Goal: Transaction & Acquisition: Obtain resource

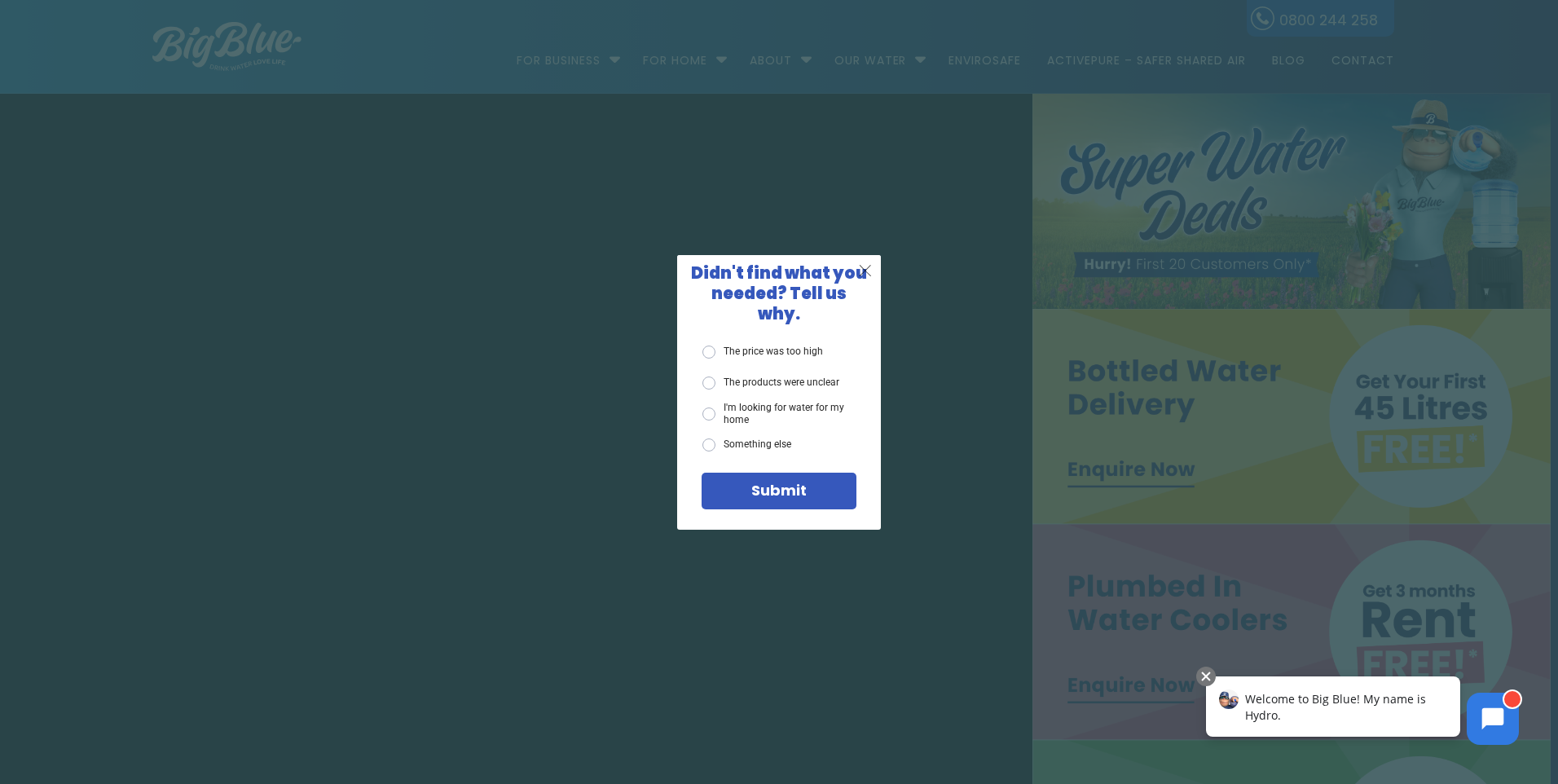
click at [866, 275] on span "X" at bounding box center [865, 270] width 14 height 20
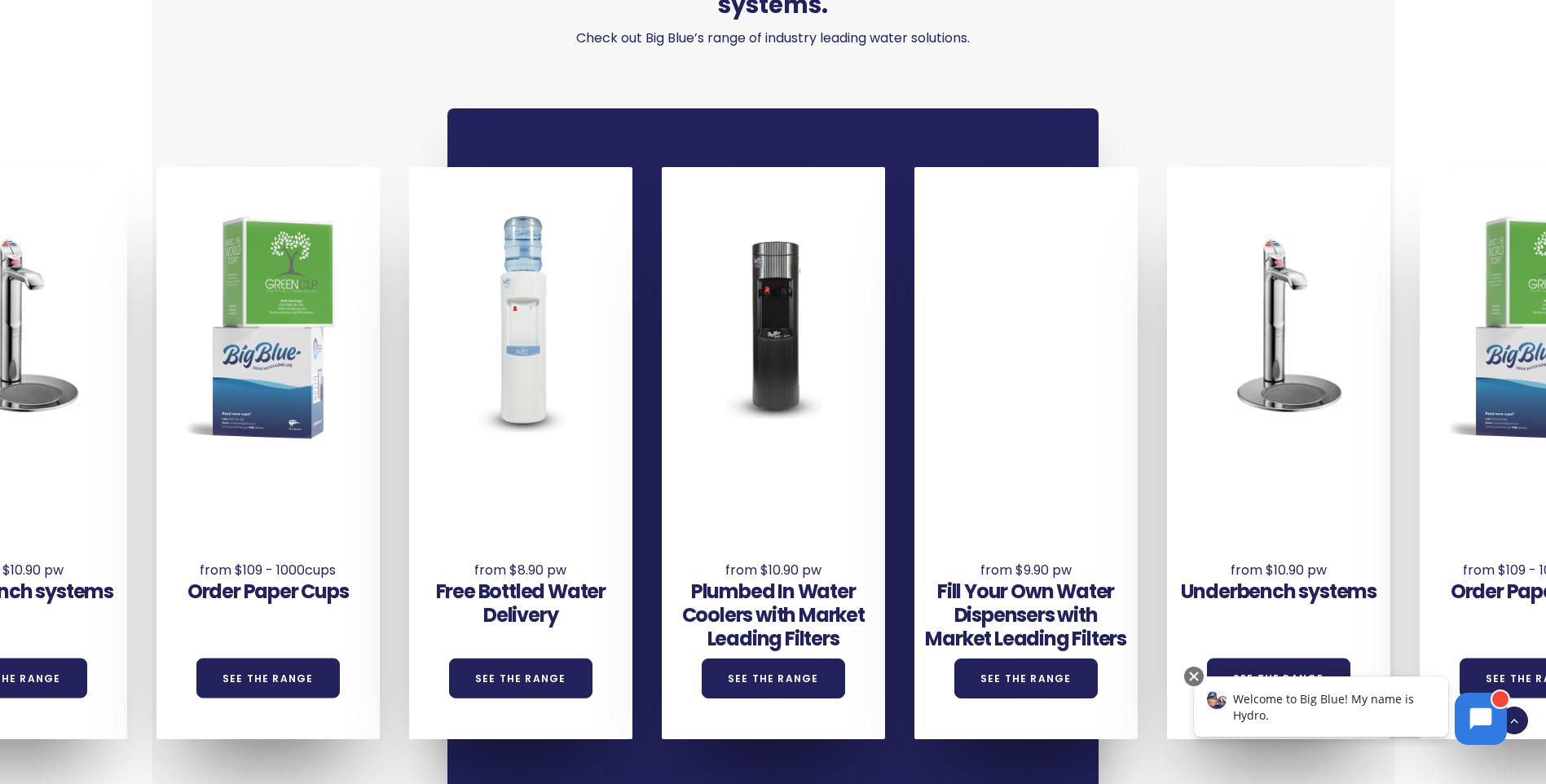
scroll to position [1304, 0]
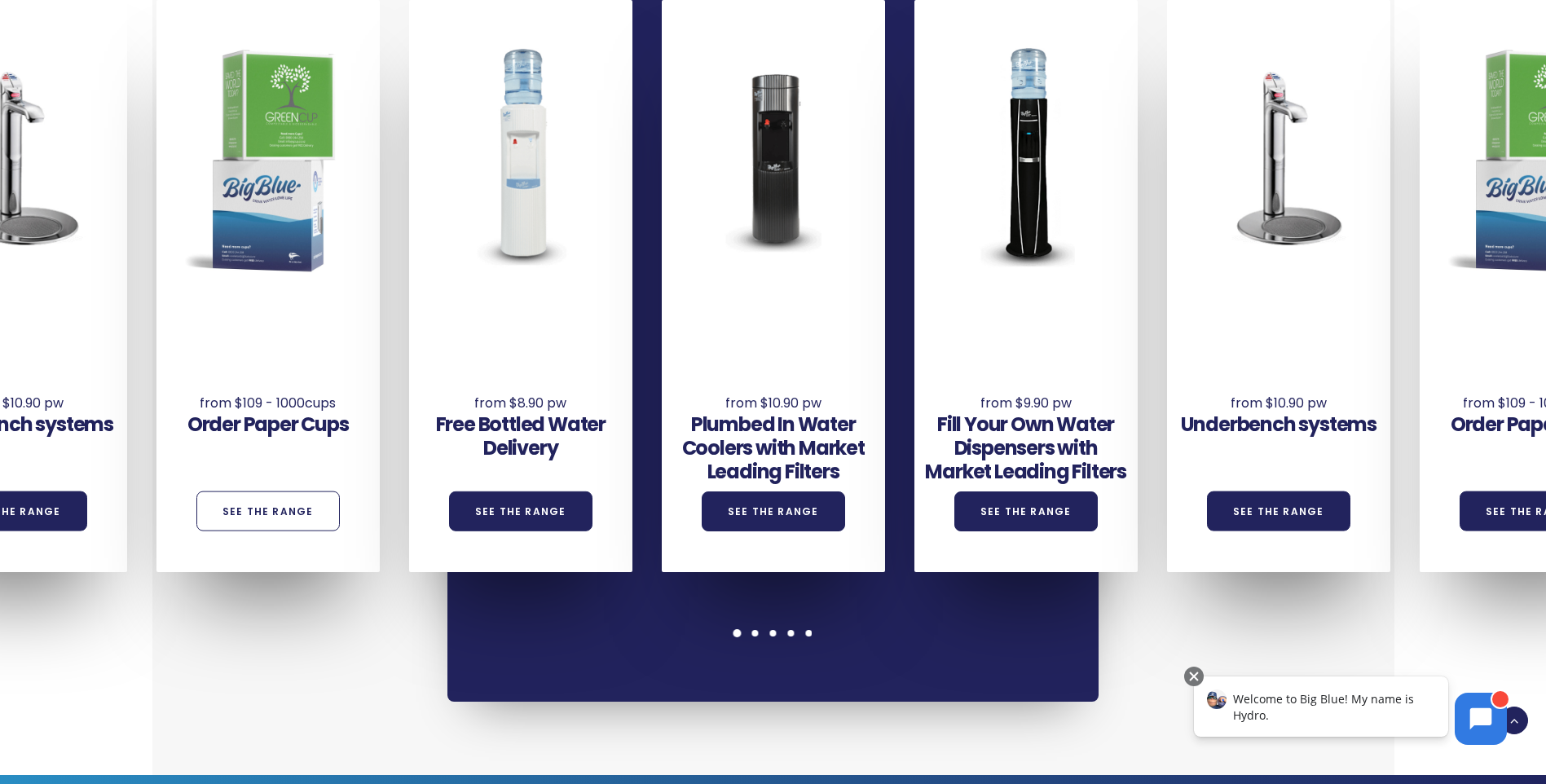
click at [292, 491] on link "See the Range" at bounding box center [268, 511] width 144 height 40
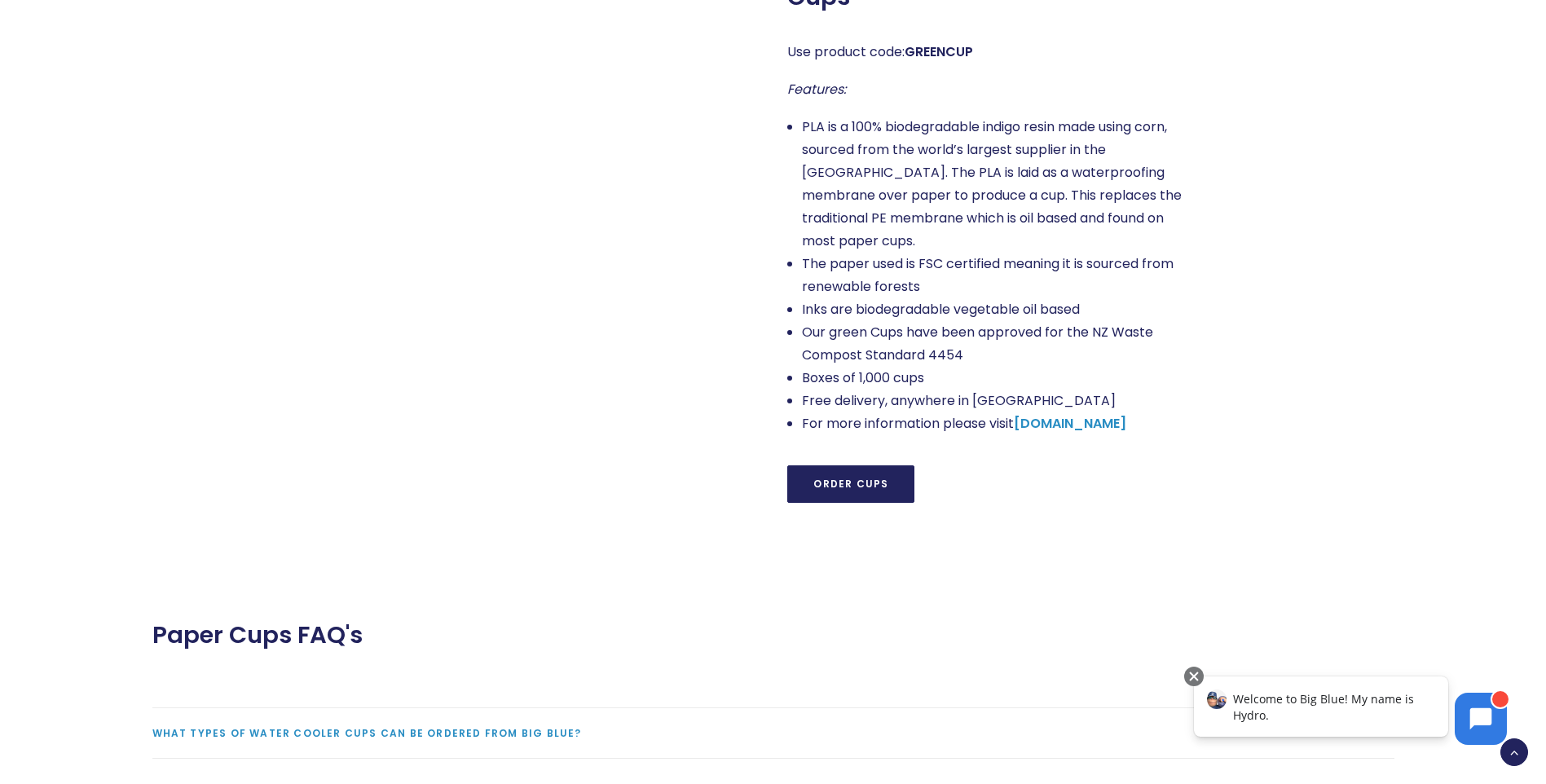
scroll to position [1386, 0]
click at [812, 471] on link "Order Cups" at bounding box center [851, 482] width 127 height 37
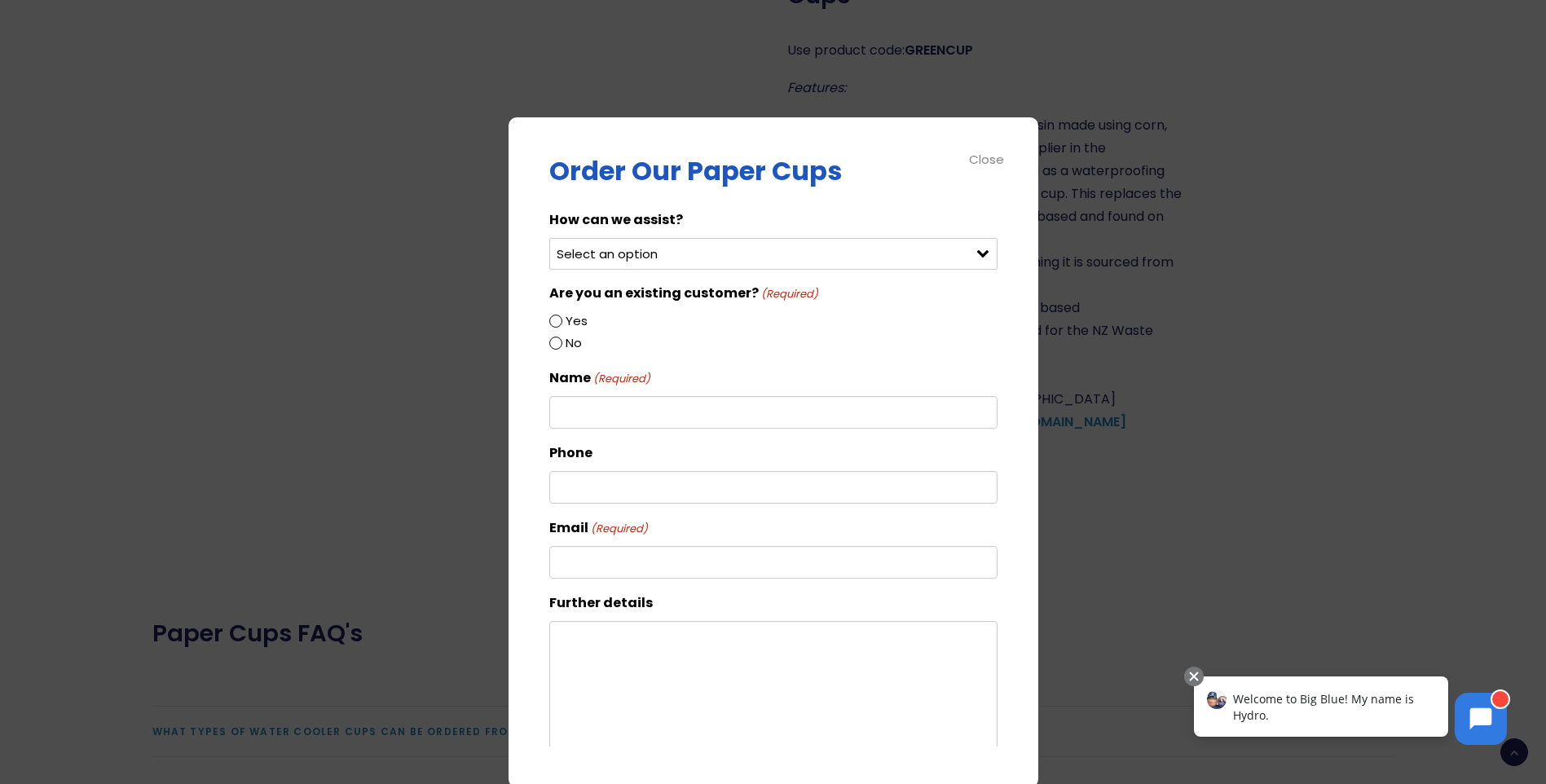
click at [689, 258] on select "Select an option Order green cups Order blue cups I need something else" at bounding box center [774, 253] width 449 height 31
click at [969, 163] on div "Close" at bounding box center [987, 160] width 37 height 19
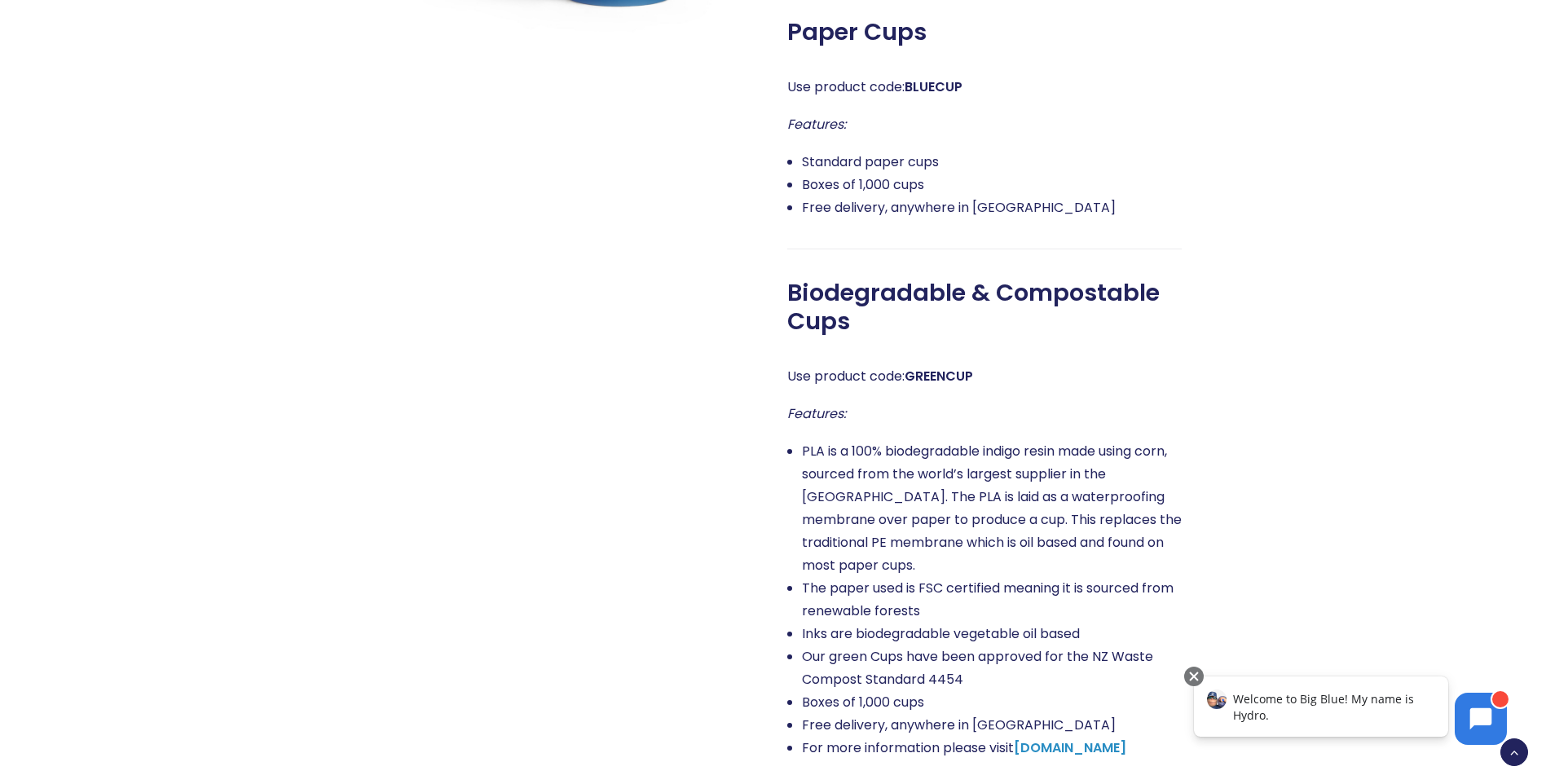
scroll to position [1140, 0]
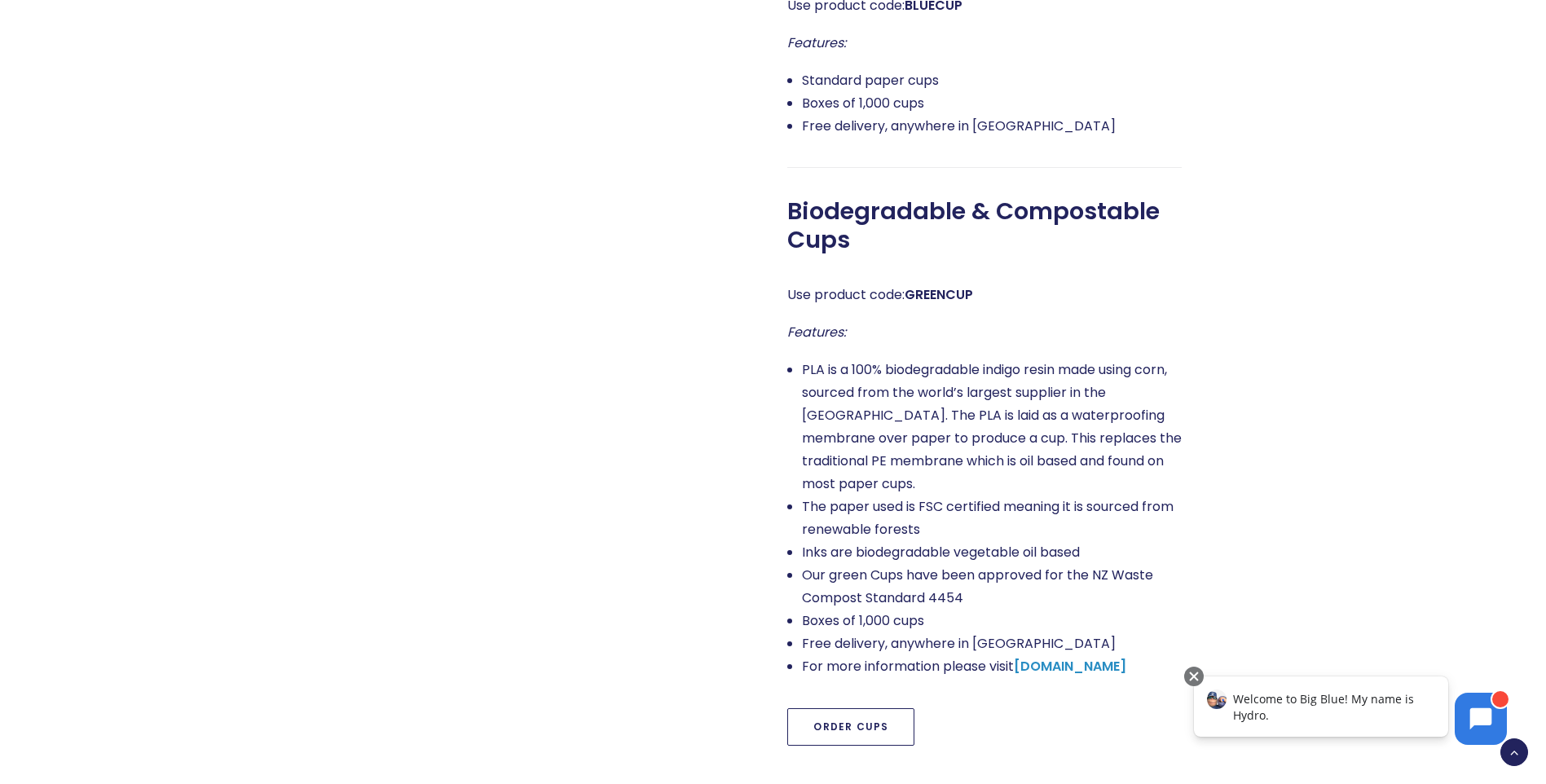
click at [866, 708] on link "Order Cups" at bounding box center [851, 726] width 127 height 37
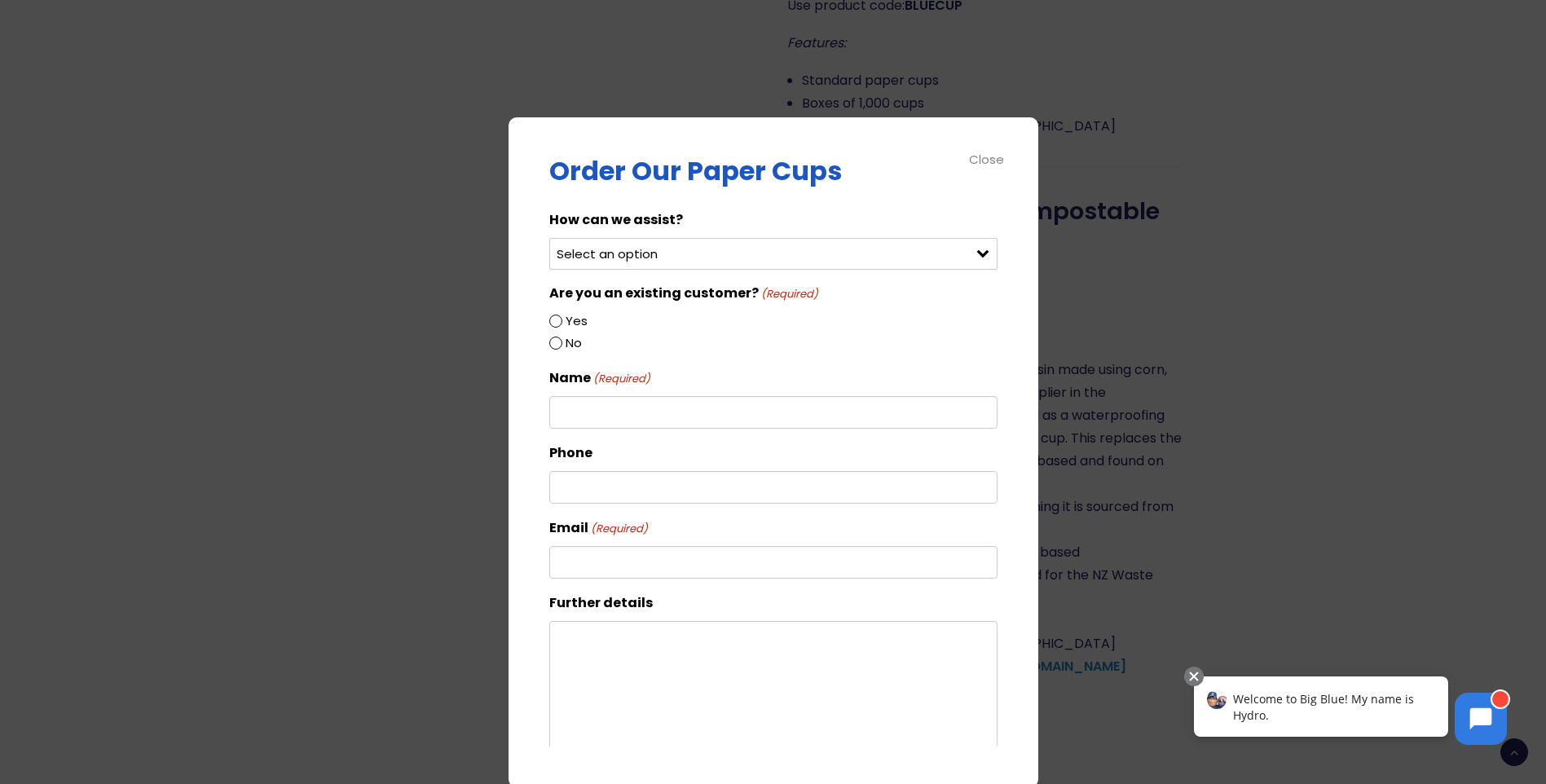
click at [667, 261] on select "Select an option Order green cups Order blue cups I need something else" at bounding box center [774, 253] width 449 height 31
select select "Order green cups"
click at [550, 238] on select "Select an option Order green cups Order blue cups I need something else" at bounding box center [774, 253] width 449 height 31
click at [557, 313] on div "Yes" at bounding box center [774, 320] width 449 height 22
click at [553, 320] on input "Yes" at bounding box center [556, 321] width 13 height 13
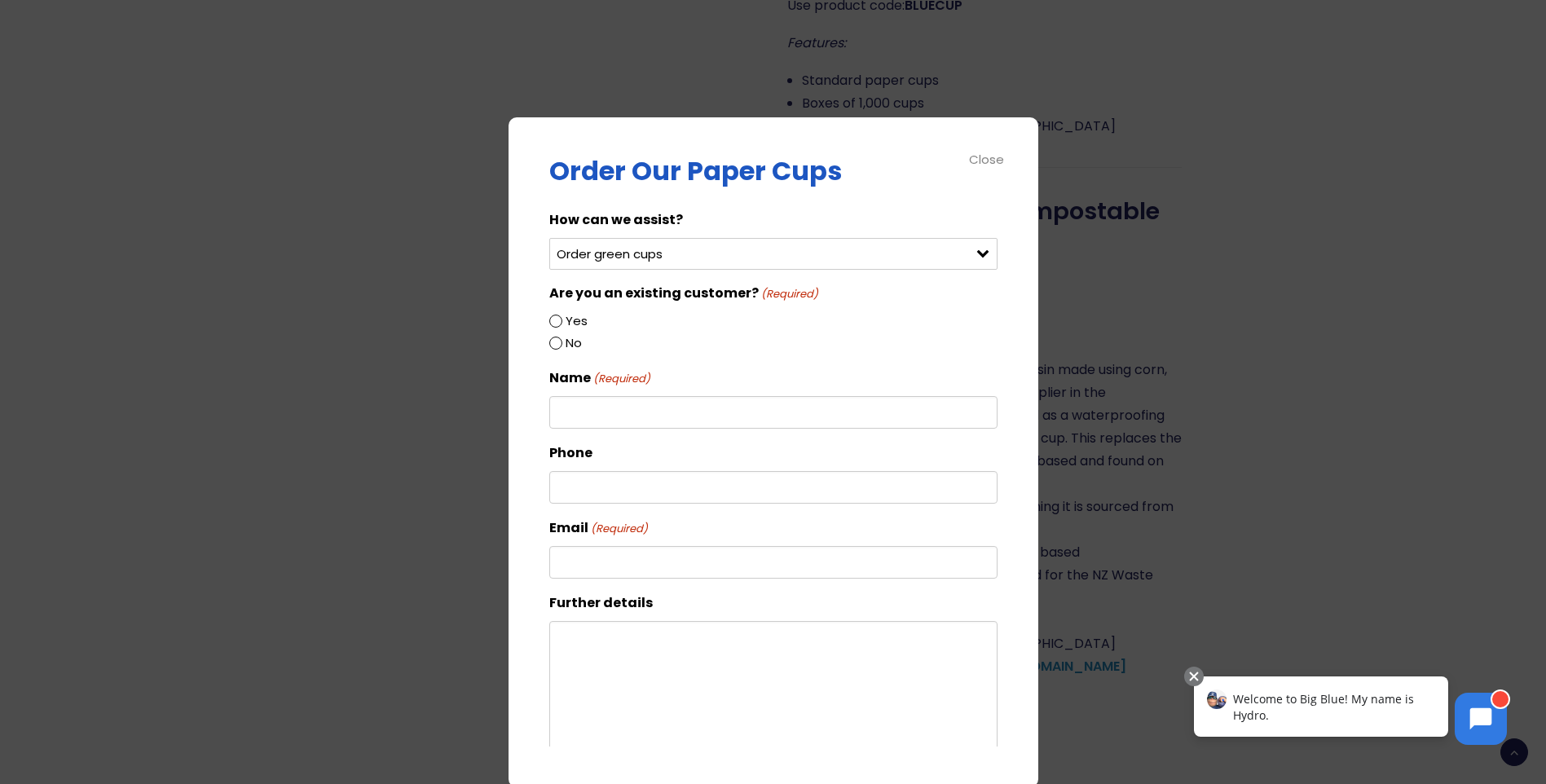
radio input "true"
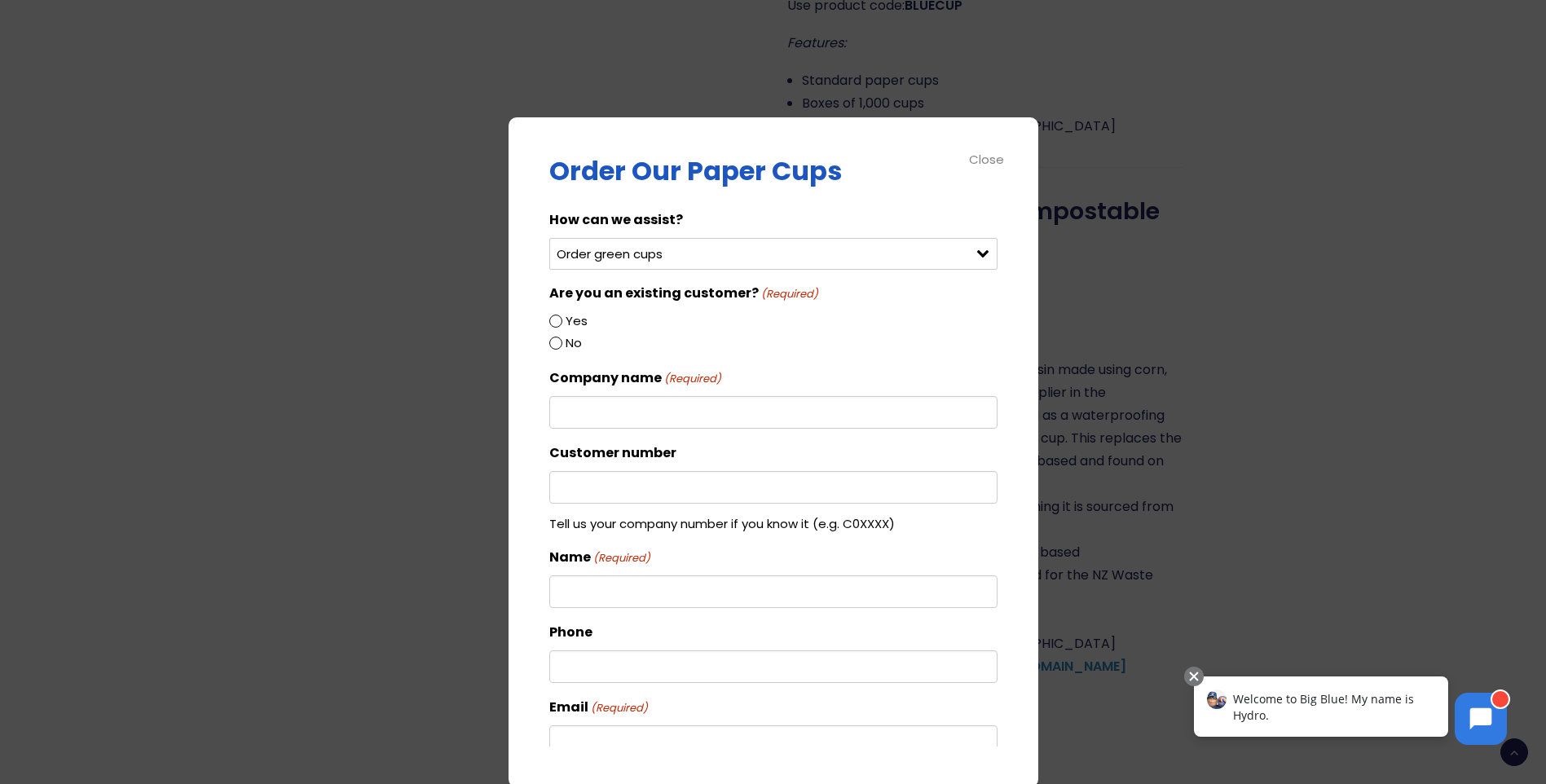
click at [591, 408] on input "Company name (Required)" at bounding box center [774, 412] width 449 height 32
click at [806, 414] on input "Company name (Required)" at bounding box center [774, 412] width 449 height 32
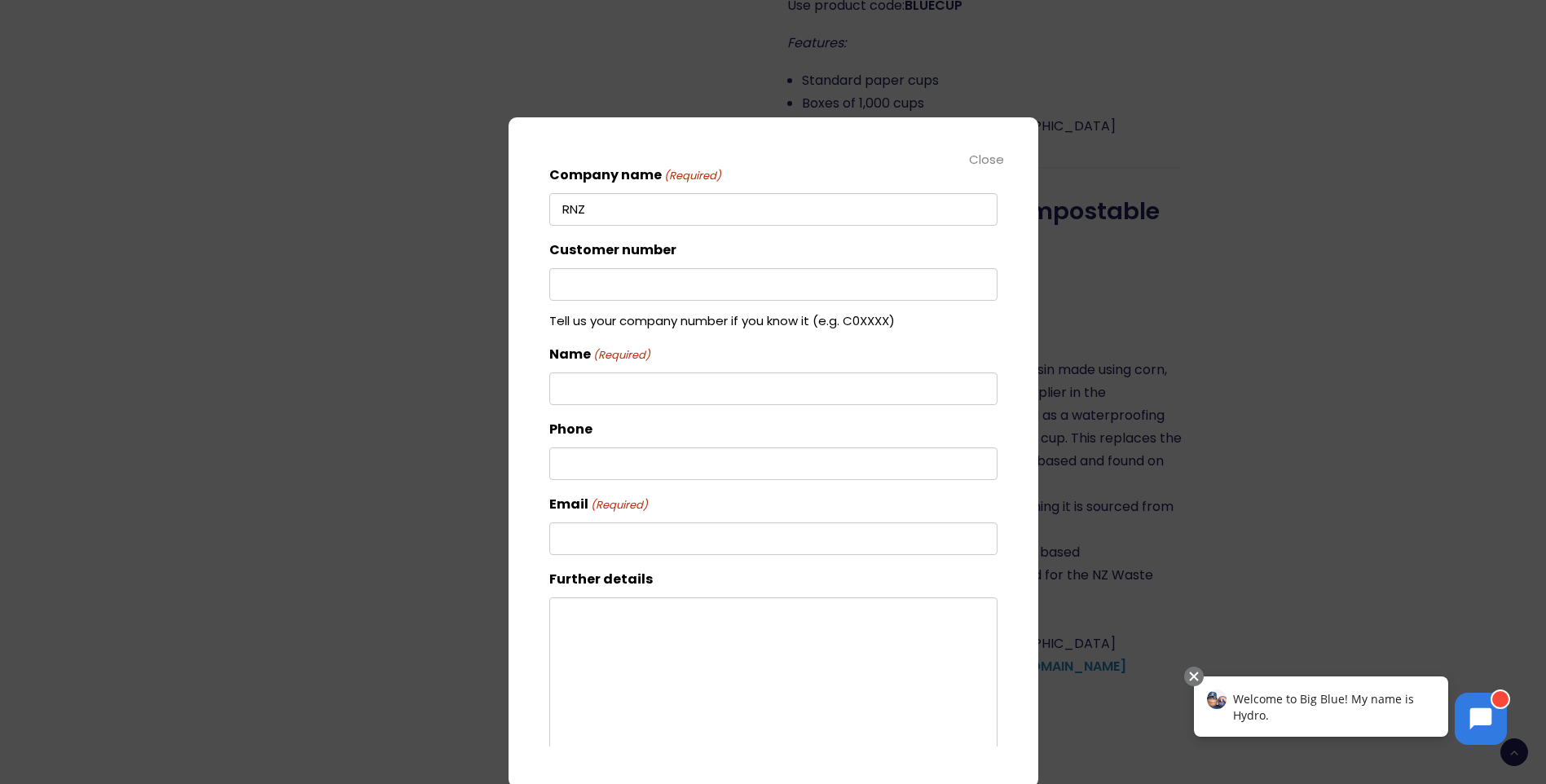
scroll to position [0, 0]
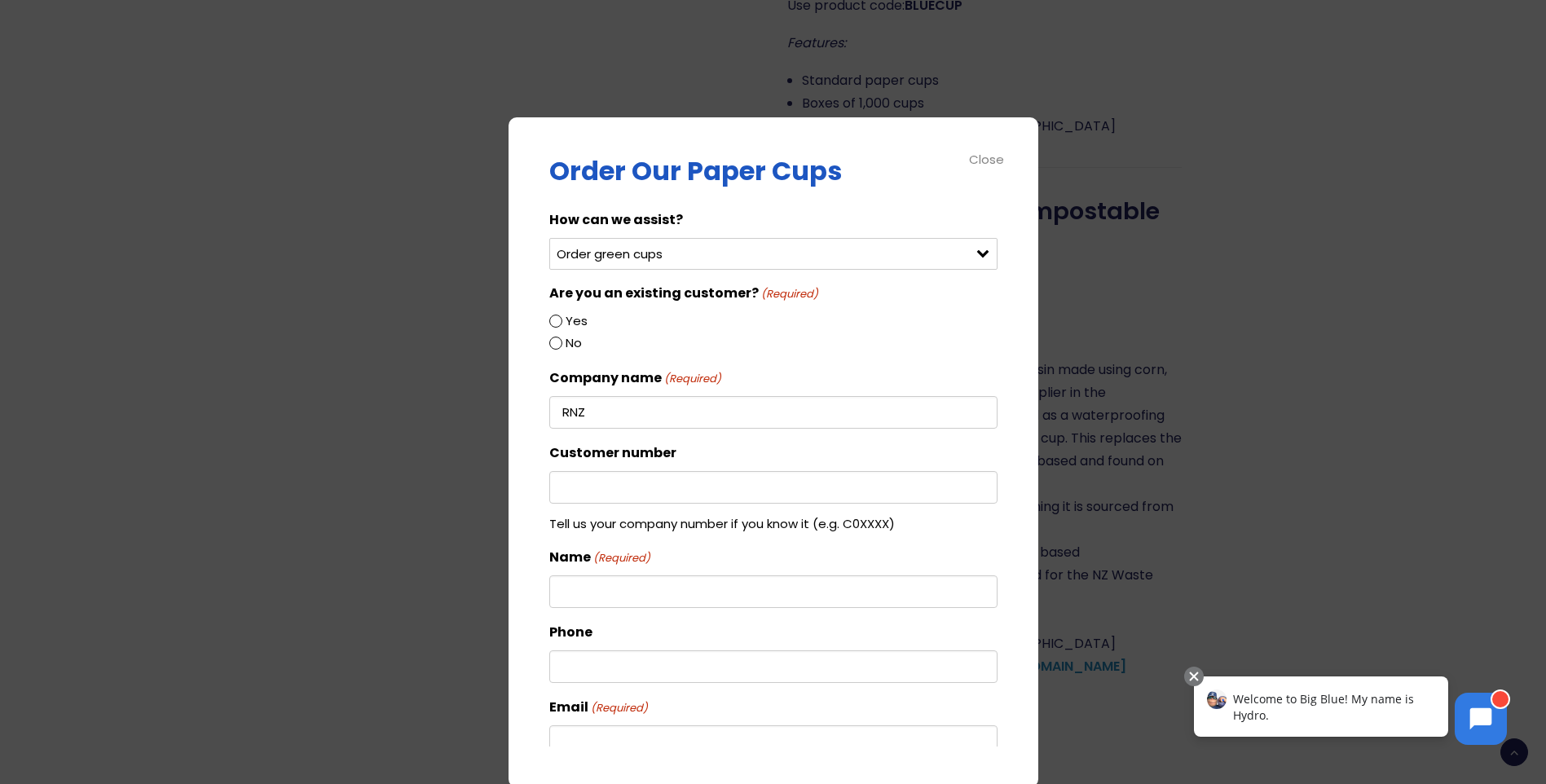
type input "RNZ"
click at [972, 162] on div "Close" at bounding box center [987, 160] width 37 height 19
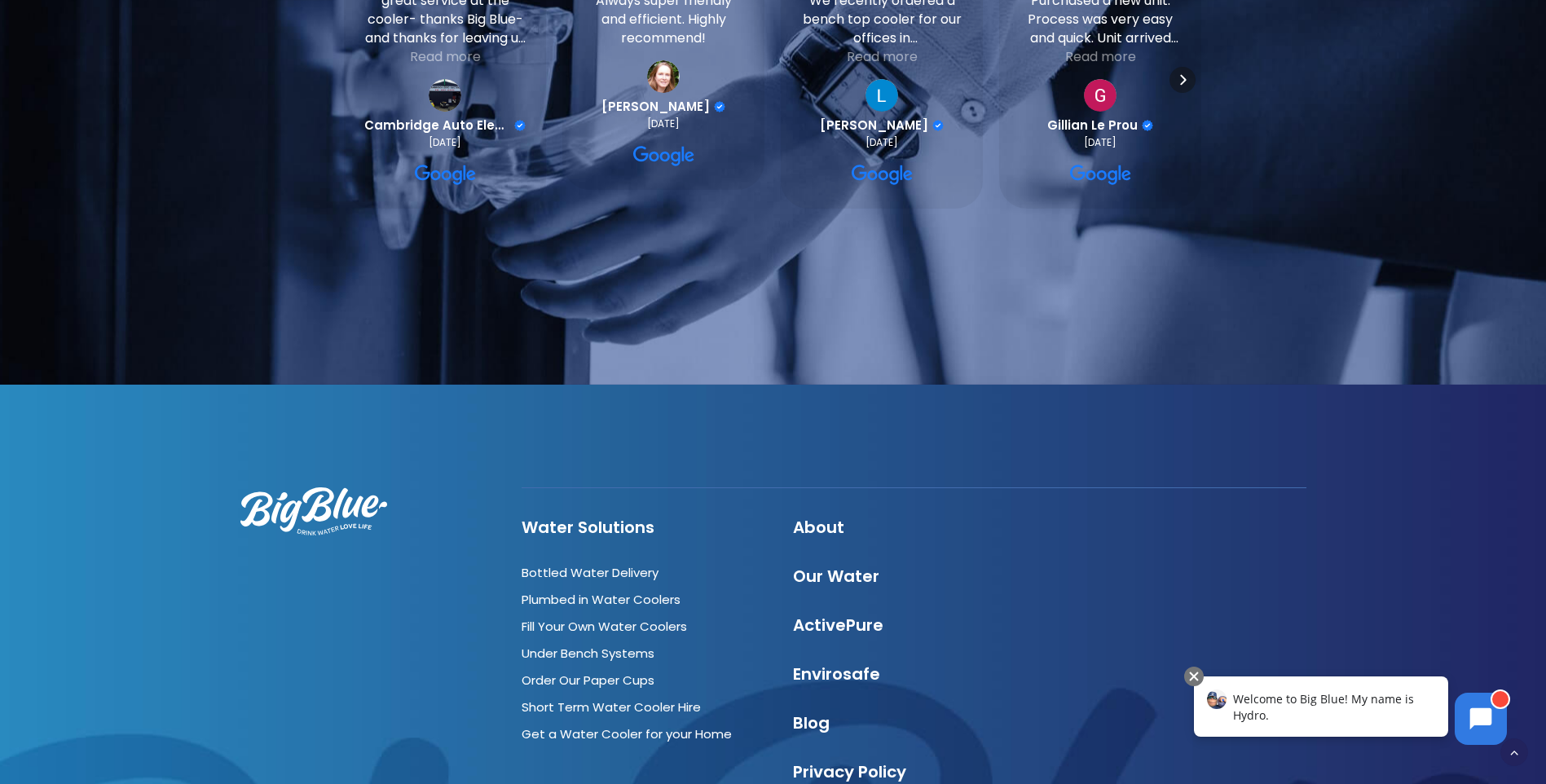
scroll to position [3178, 0]
